Goal: Task Accomplishment & Management: Manage account settings

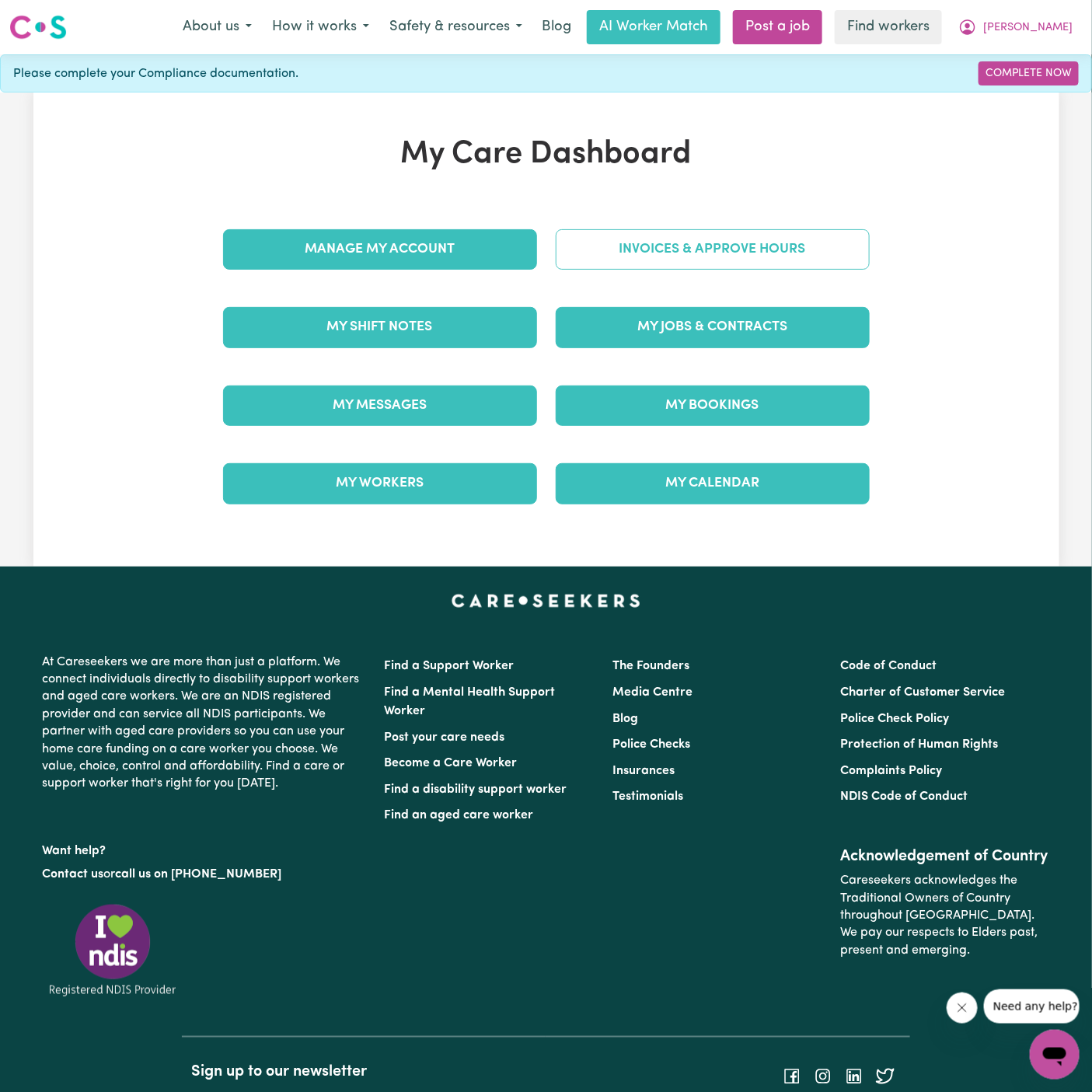
click at [698, 246] on link "Invoices & Approve Hours" at bounding box center [713, 249] width 314 height 40
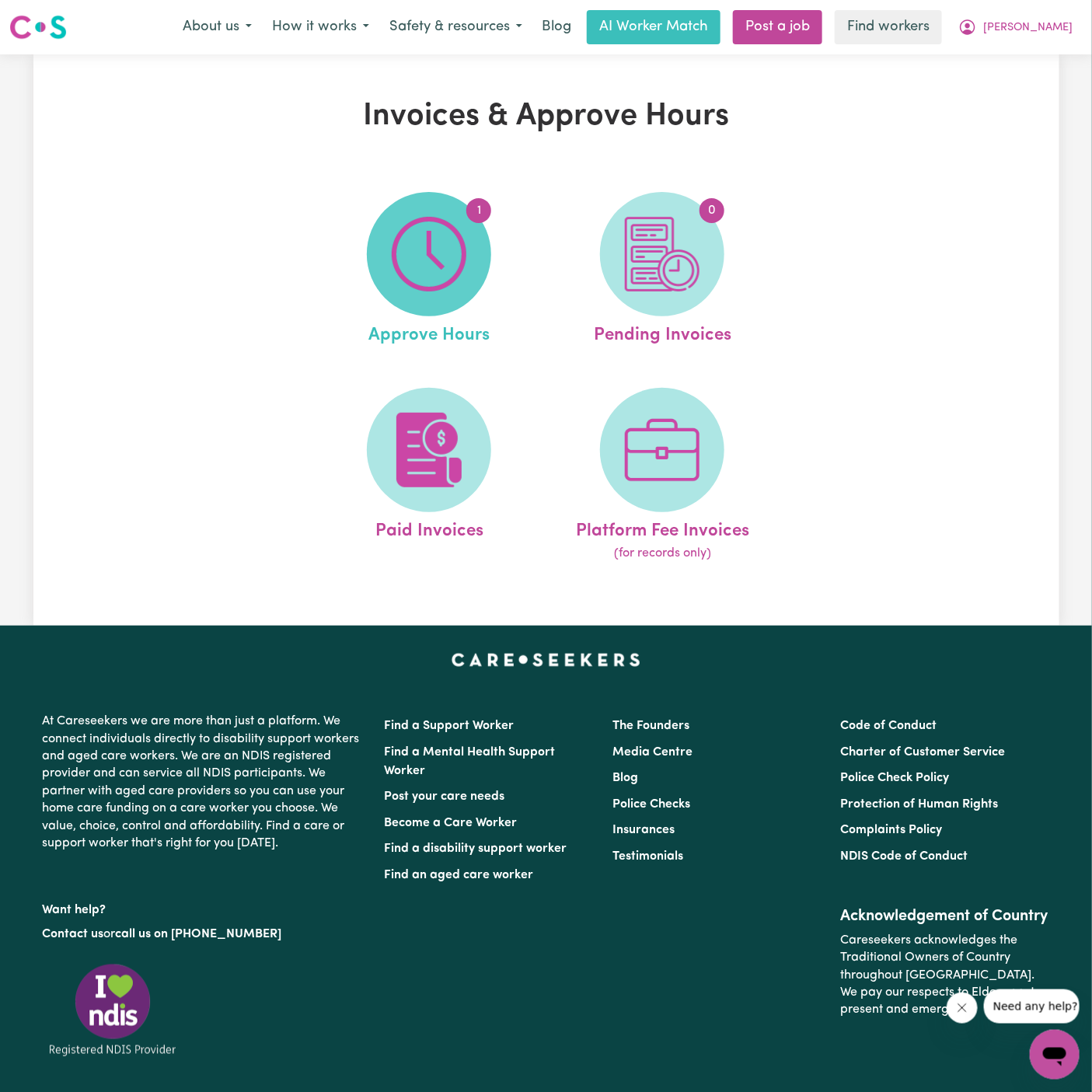
click at [444, 256] on img at bounding box center [429, 254] width 75 height 75
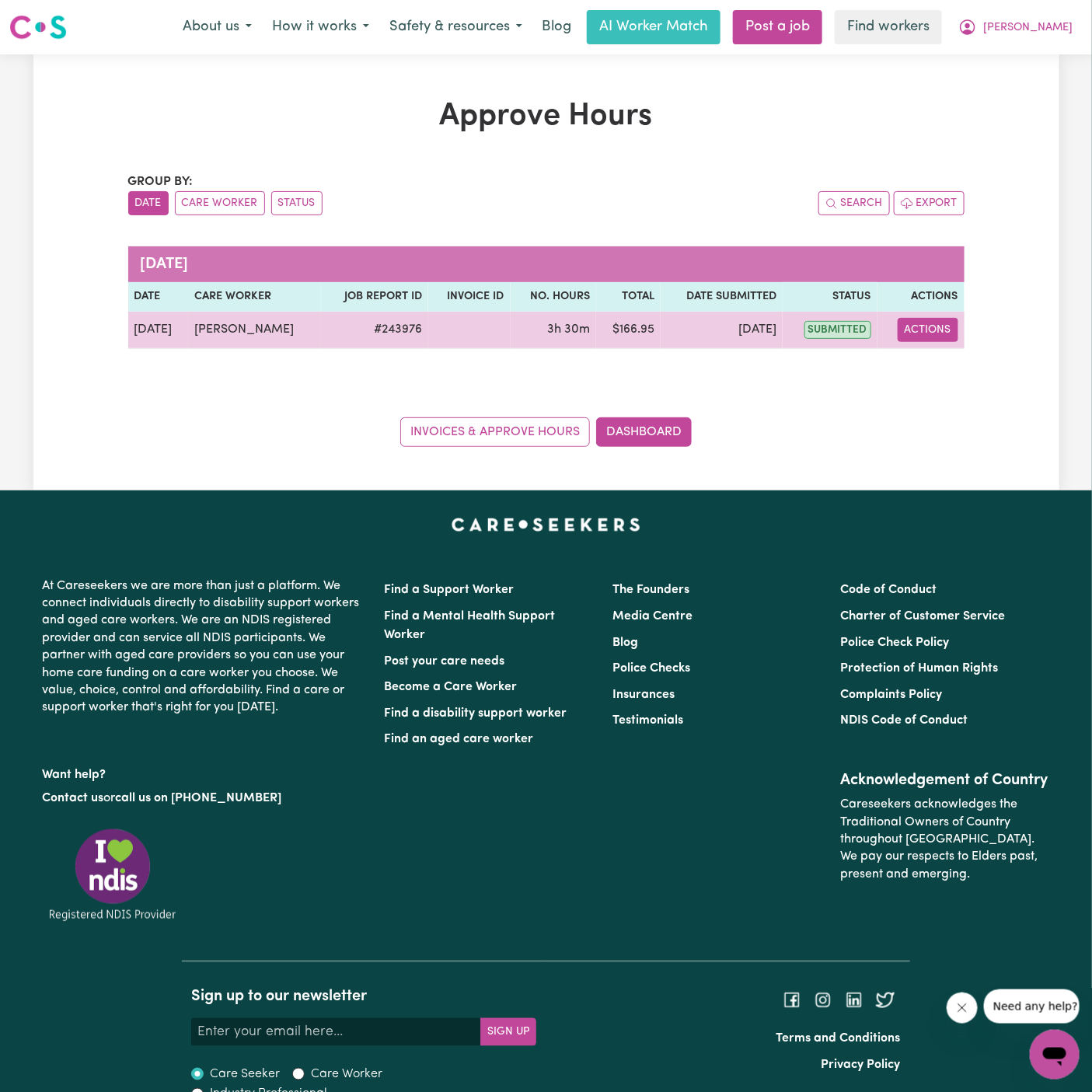
click at [929, 331] on button "Actions" at bounding box center [928, 330] width 60 height 24
click at [952, 365] on link "View Job Report" at bounding box center [967, 365] width 133 height 31
select select "pm"
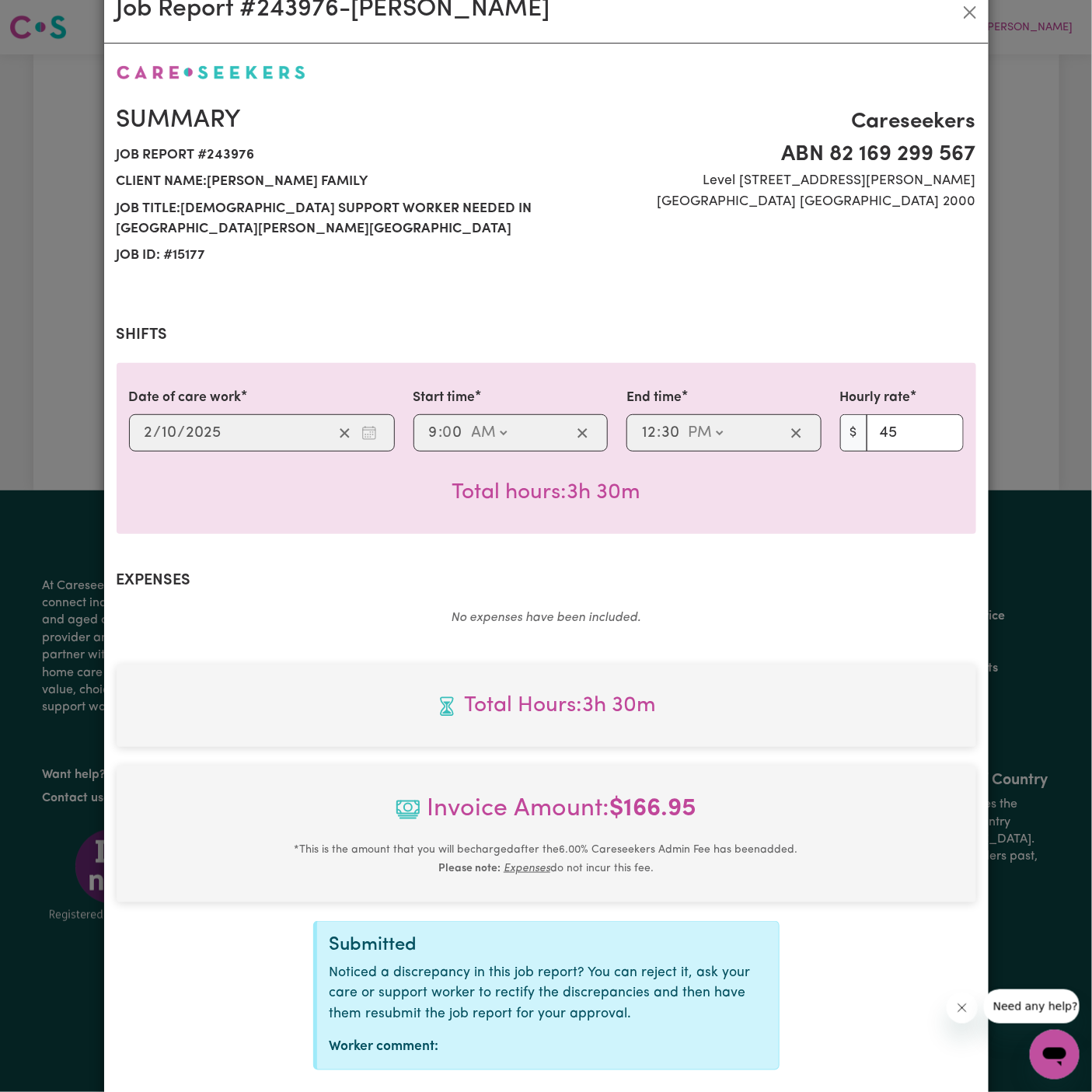
scroll to position [34, 0]
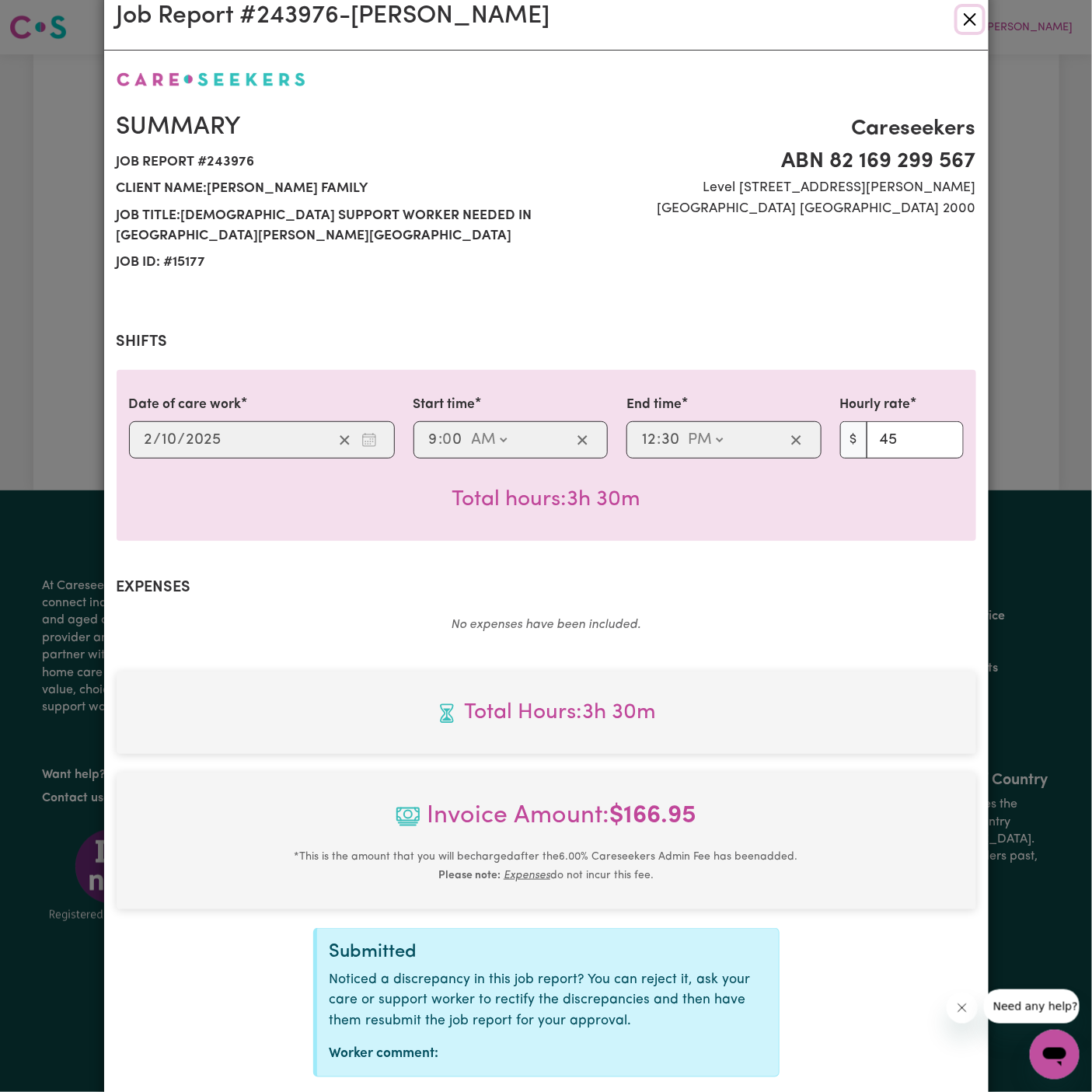
click at [966, 14] on button "Close" at bounding box center [970, 19] width 25 height 25
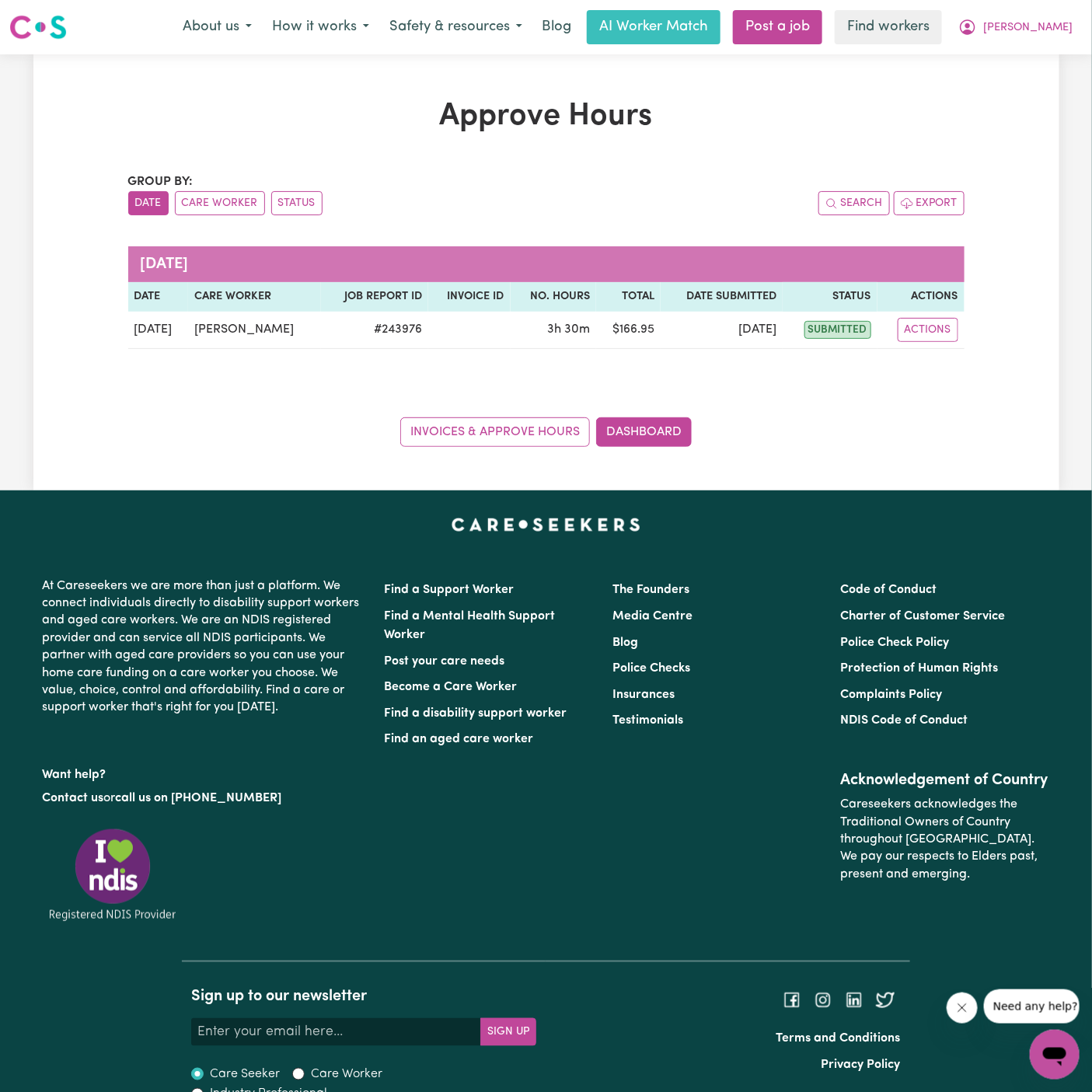
click at [929, 420] on div "Invoices & Approve Hours Dashboard" at bounding box center [546, 423] width 836 height 48
click at [1051, 27] on span "[PERSON_NAME]" at bounding box center [1028, 27] width 89 height 17
click at [1051, 79] on link "Logout" at bounding box center [1020, 89] width 123 height 30
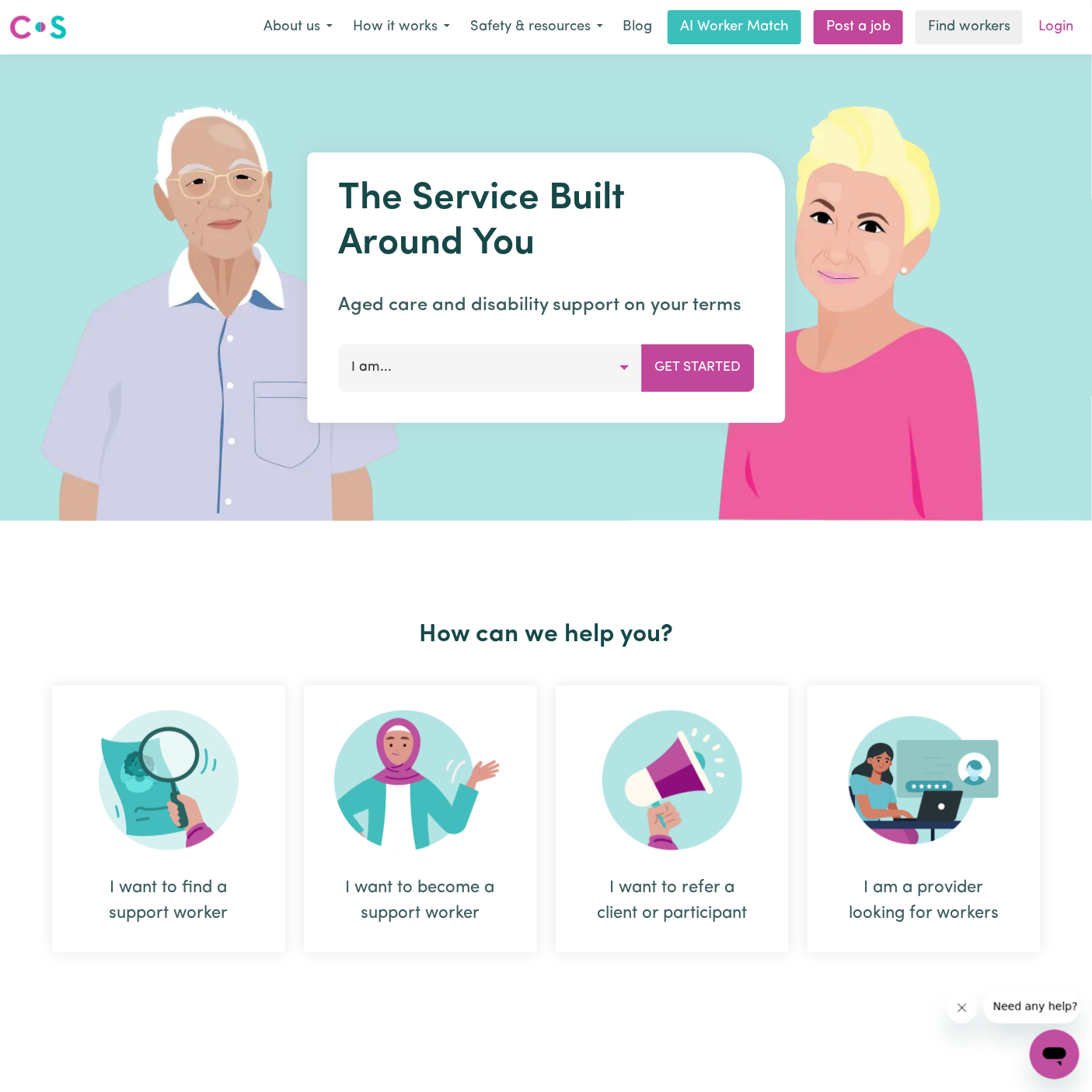
click at [1065, 25] on link "Login" at bounding box center [1056, 27] width 54 height 35
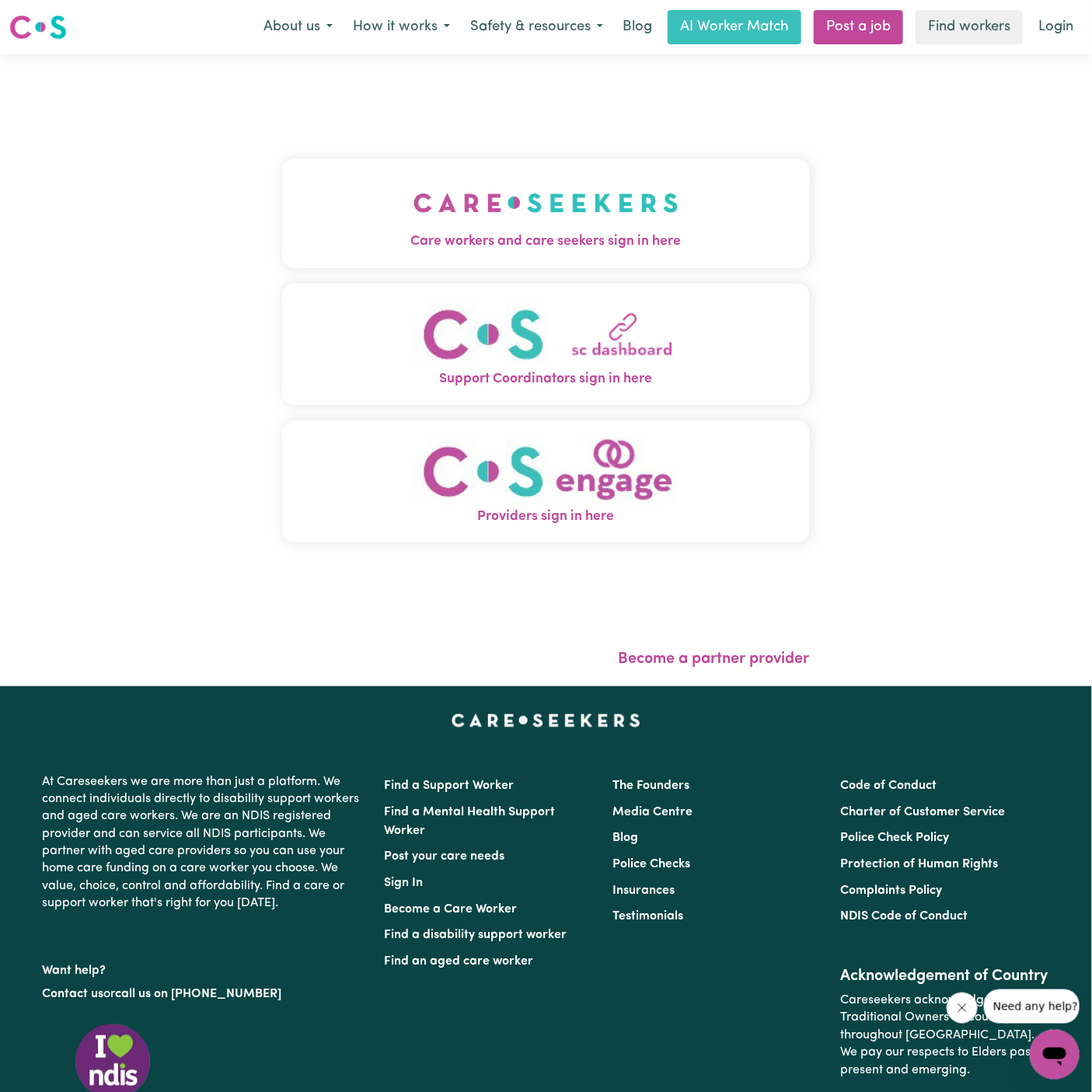
click at [530, 234] on span "Care workers and care seekers sign in here" at bounding box center [546, 241] width 528 height 20
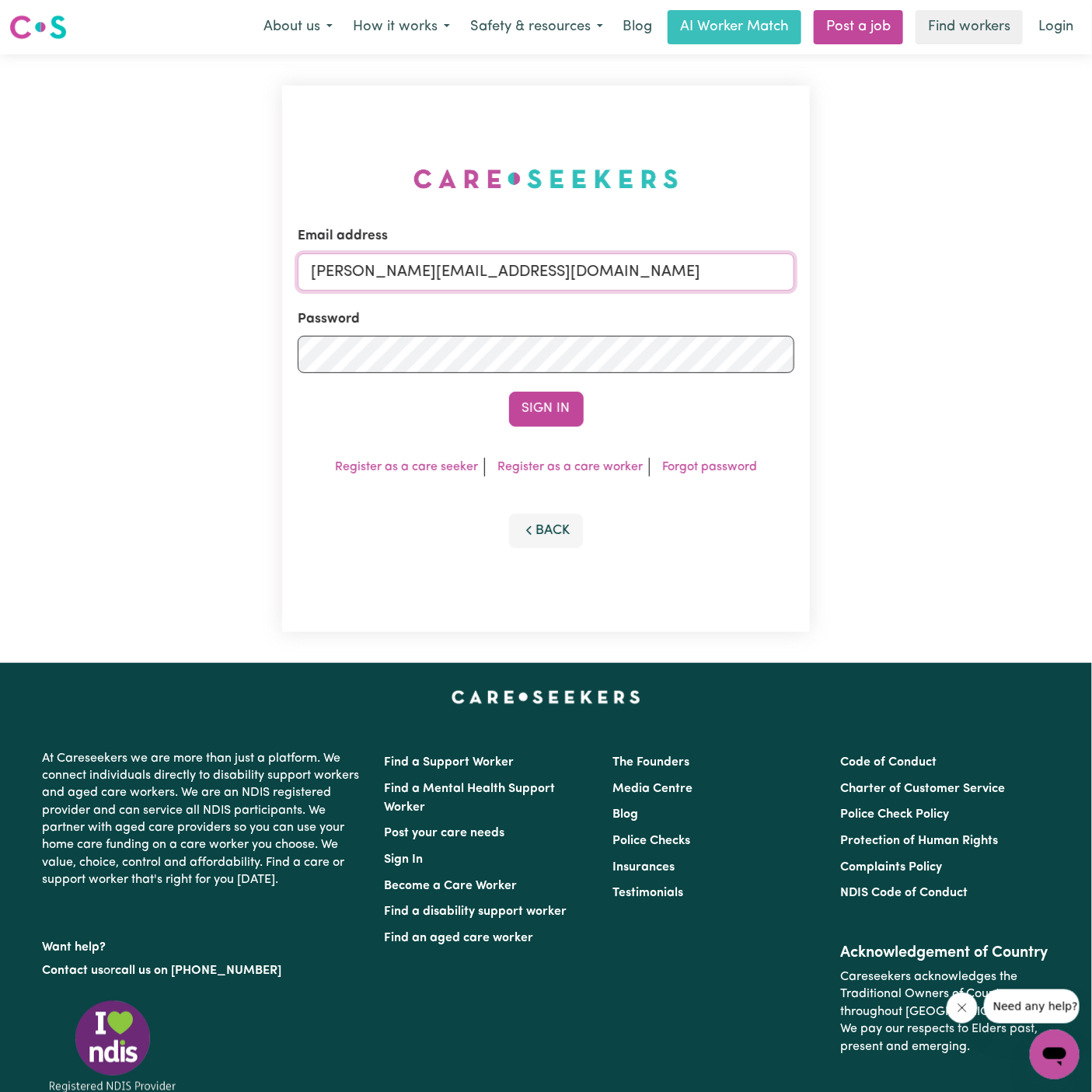
click at [637, 274] on input "[PERSON_NAME][EMAIL_ADDRESS][DOMAIN_NAME]" at bounding box center [546, 272] width 497 height 37
click at [402, 268] on input "[EMAIL_ADDRESS][DOMAIN_NAME]" at bounding box center [546, 272] width 497 height 37
click at [397, 269] on input "[EMAIL_ADDRESS][DOMAIN_NAME]" at bounding box center [546, 272] width 497 height 37
drag, startPoint x: 389, startPoint y: 269, endPoint x: 1050, endPoint y: 263, distance: 661.0
click at [1050, 263] on div "Email address [EMAIL_ADDRESS][DOMAIN_NAME] Password Sign In Register as a care …" at bounding box center [546, 359] width 1092 height 608
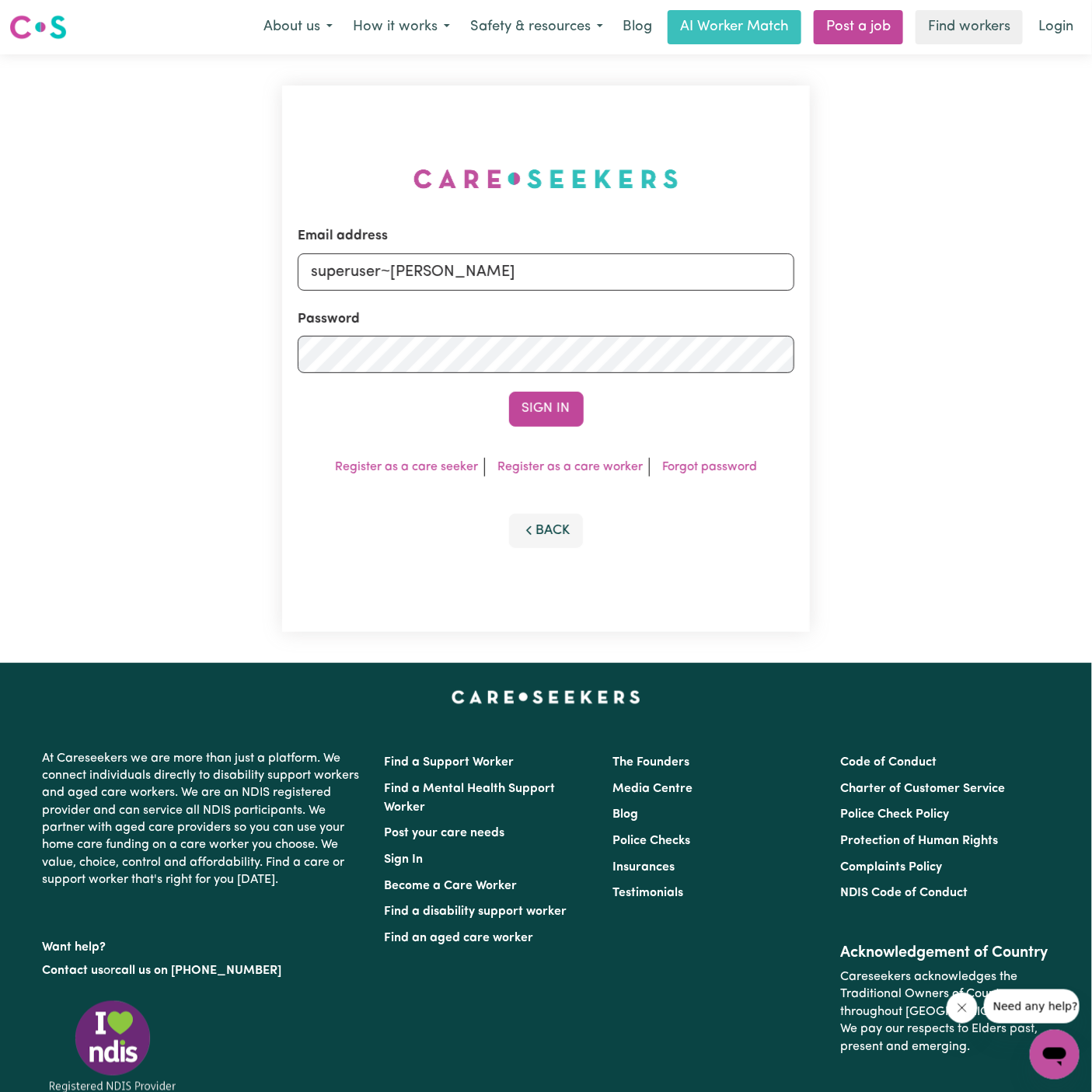
type input "[EMAIL_ADDRESS][DOMAIN_NAME]"
click at [502, 278] on input "[EMAIL_ADDRESS][DOMAIN_NAME]" at bounding box center [546, 272] width 497 height 37
drag, startPoint x: 419, startPoint y: 277, endPoint x: 772, endPoint y: 274, distance: 353.0
click at [772, 274] on input "[EMAIL_ADDRESS][DOMAIN_NAME]" at bounding box center [546, 272] width 497 height 37
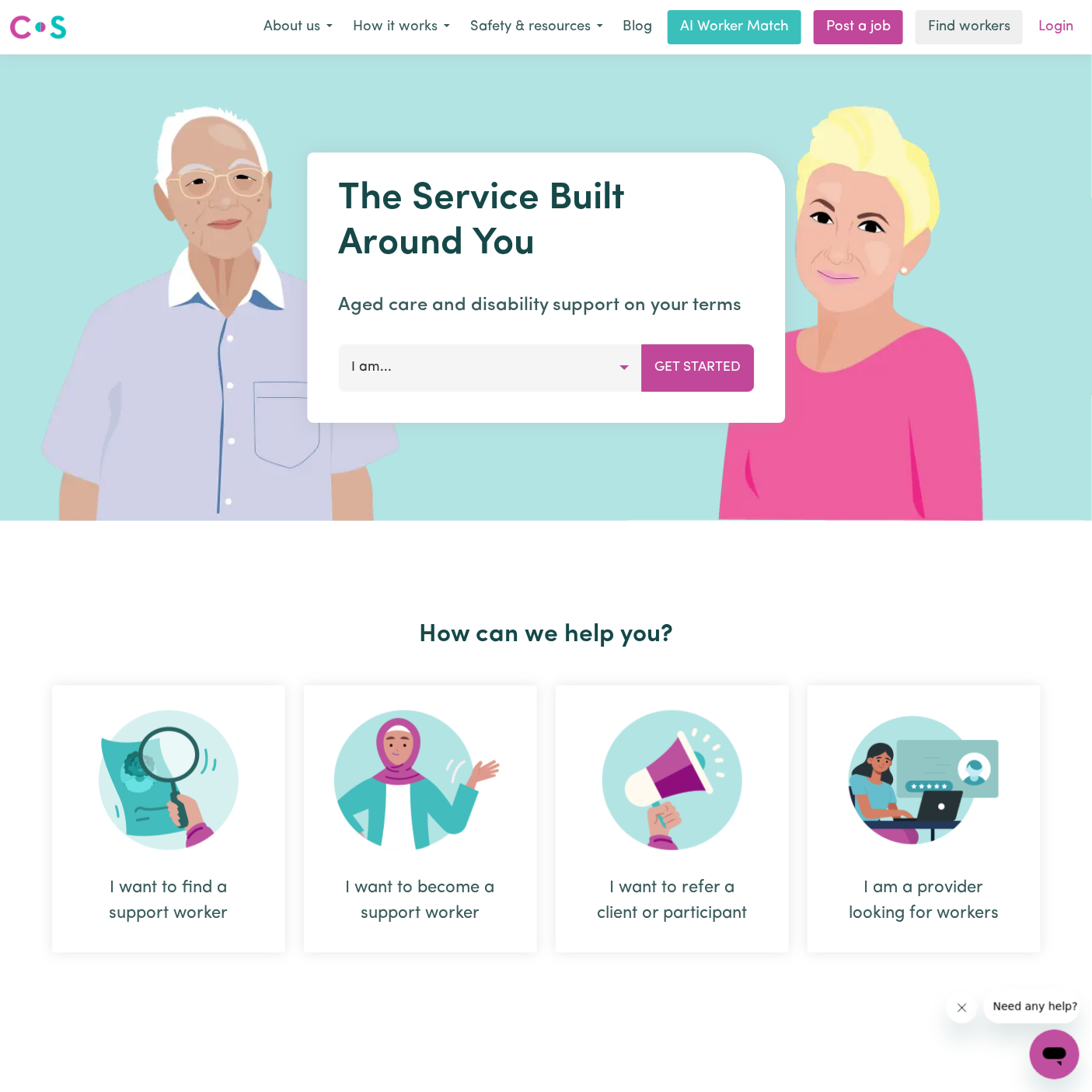
click at [1061, 34] on link "Login" at bounding box center [1056, 27] width 54 height 35
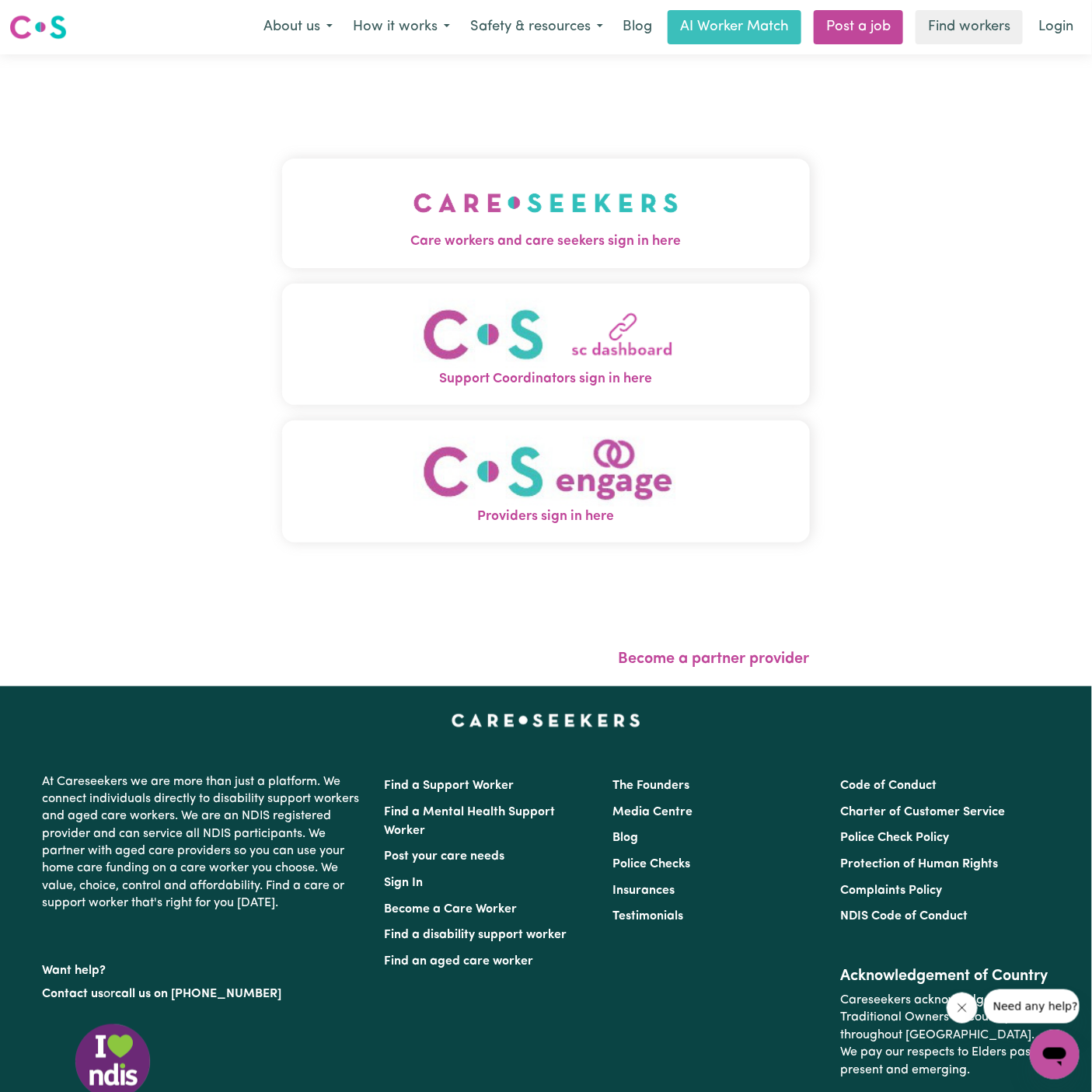
click at [571, 205] on img "Care workers and care seekers sign in here" at bounding box center [546, 202] width 265 height 57
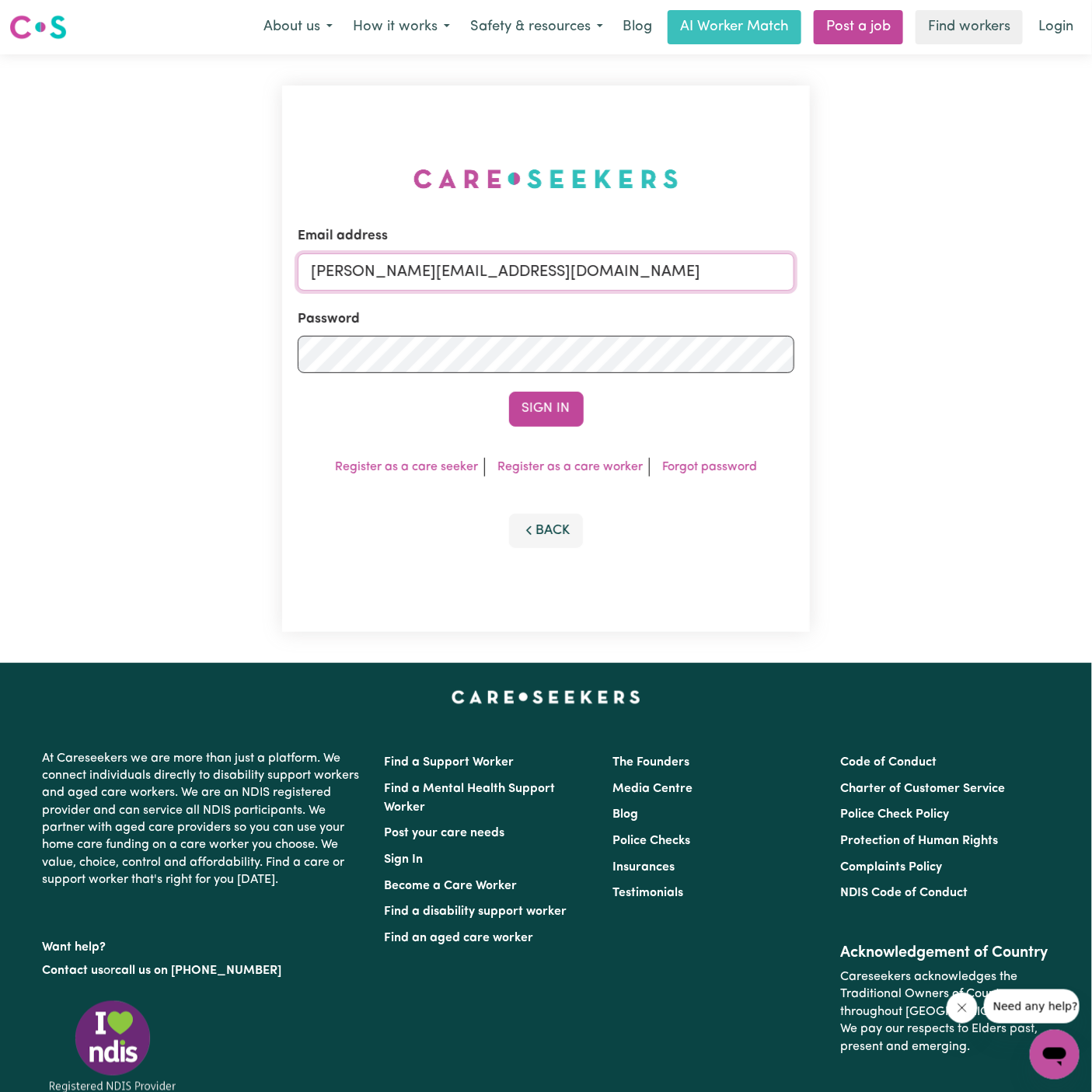
click at [522, 271] on input "[PERSON_NAME][EMAIL_ADDRESS][DOMAIN_NAME]" at bounding box center [546, 272] width 497 height 37
drag, startPoint x: 403, startPoint y: 274, endPoint x: 966, endPoint y: 303, distance: 563.7
click at [966, 303] on div "Email address [EMAIL_ADDRESS][DOMAIN_NAME] Password Sign In Register as a care …" at bounding box center [546, 359] width 1092 height 608
type input "[EMAIL_ADDRESS][DOMAIN_NAME]"
click at [562, 418] on button "Sign In" at bounding box center [546, 409] width 75 height 35
